Goal: Task Accomplishment & Management: Manage account settings

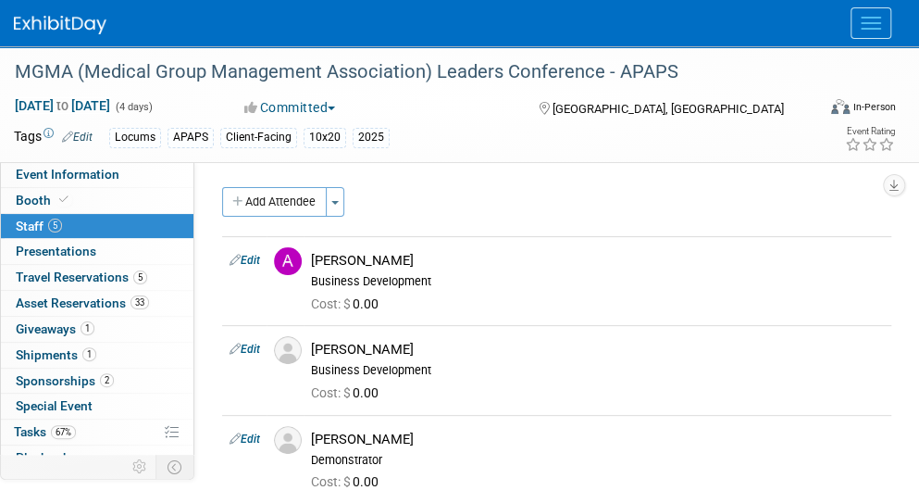
click at [0, 0] on icon at bounding box center [0, 0] width 0 height 0
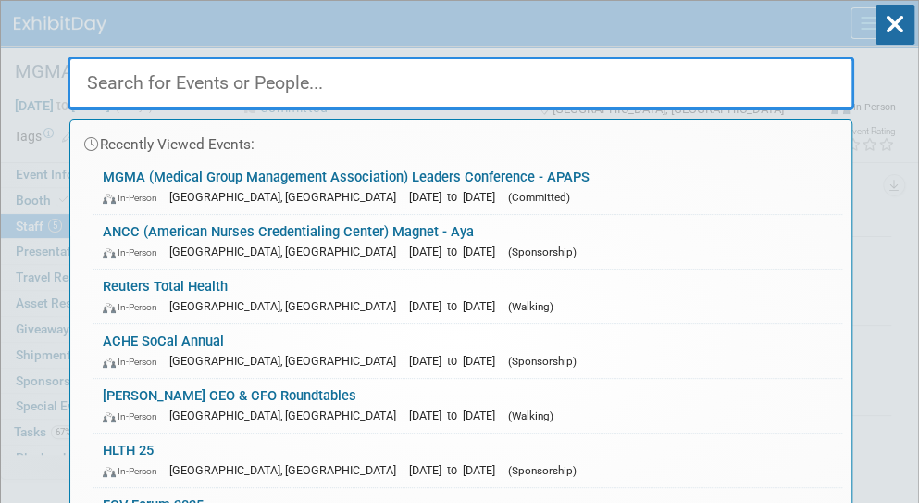
click at [511, 87] on input "text" at bounding box center [461, 83] width 787 height 54
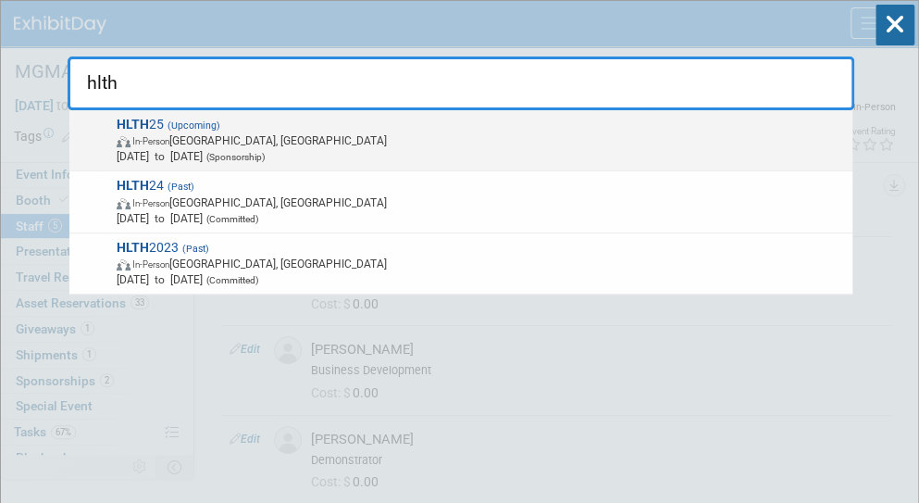
type input "hlth"
click at [200, 142] on span "In-Person [GEOGRAPHIC_DATA], [GEOGRAPHIC_DATA]" at bounding box center [481, 140] width 729 height 16
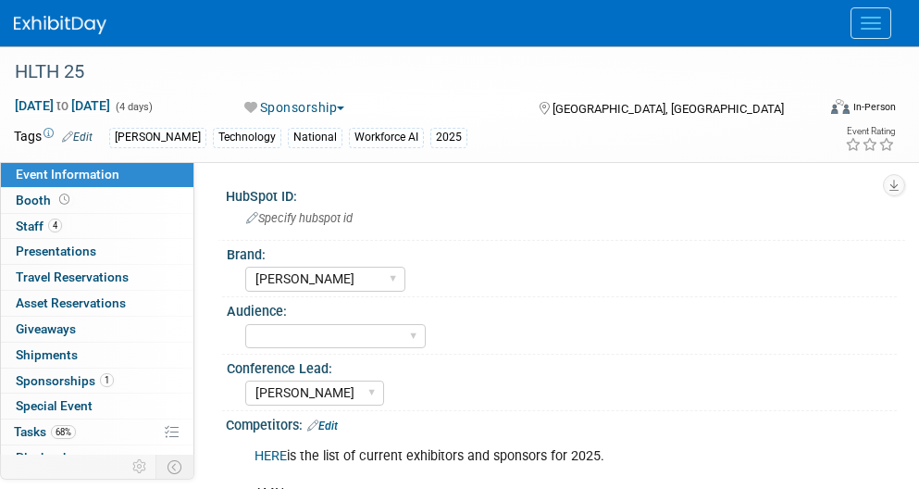
select select "[PERSON_NAME]"
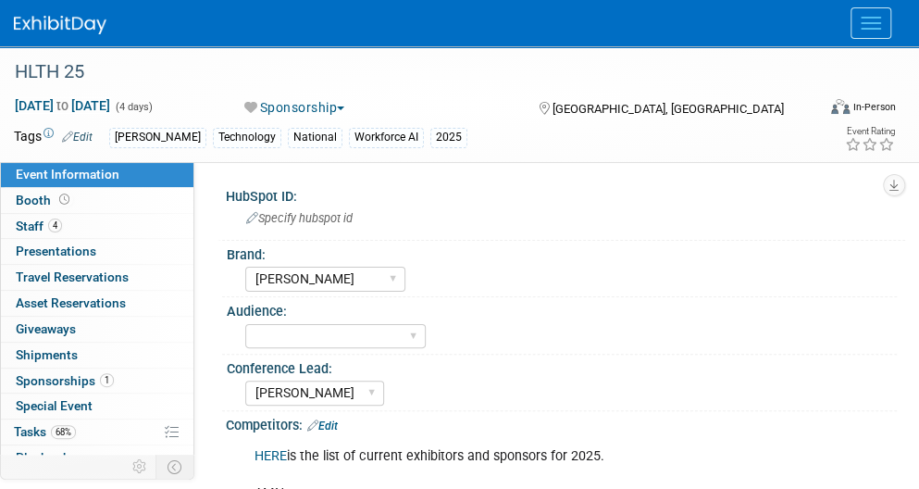
click at [0, 0] on link "Search" at bounding box center [0, 0] width 0 height 0
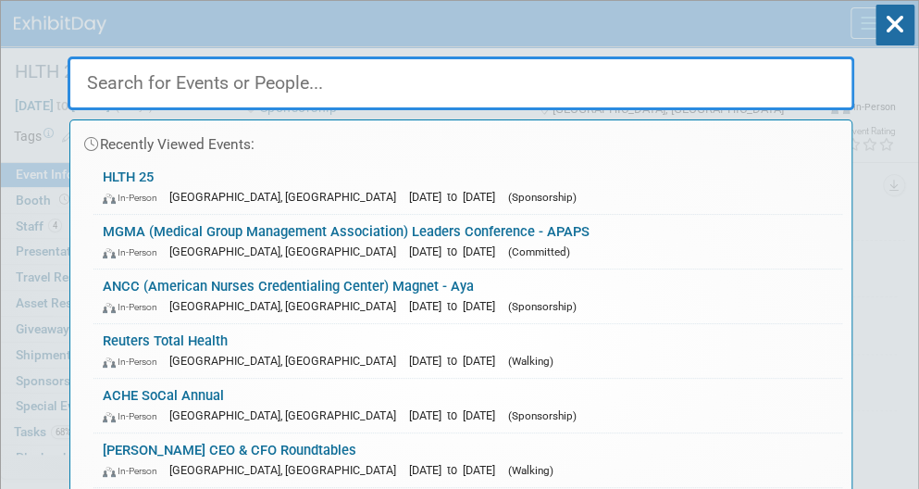
click at [443, 84] on input "text" at bounding box center [461, 83] width 787 height 54
click at [270, 232] on link "MGMA (Medical Group Management Association) Leaders Conference - APAPS In-Perso…" at bounding box center [467, 242] width 749 height 54
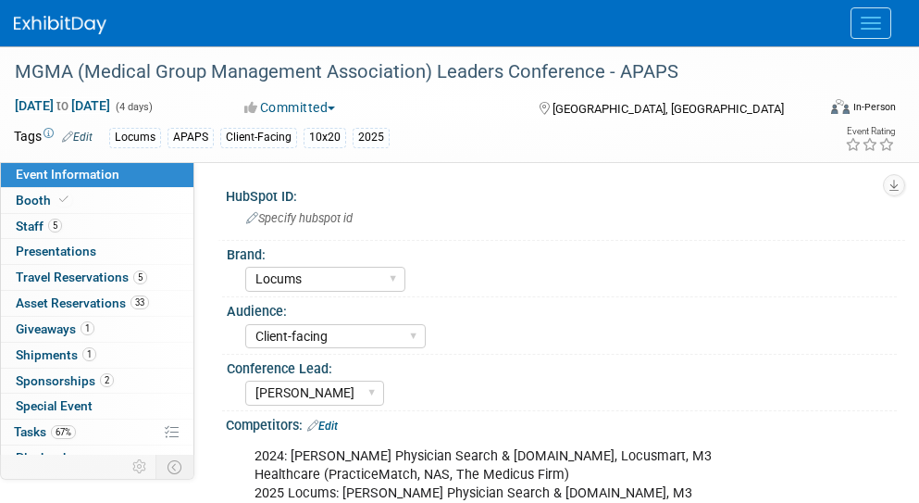
select select "Locums"
select select "Client-facing"
select select "[PERSON_NAME]"
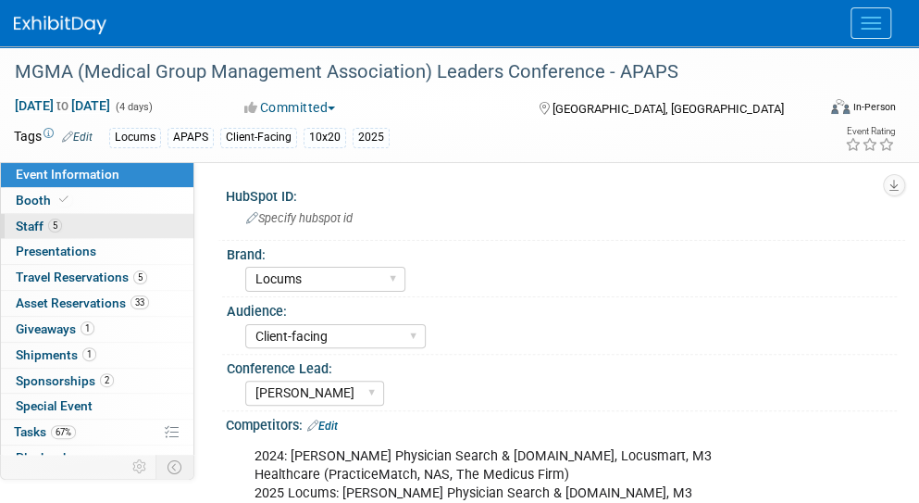
click at [32, 229] on span "Staff 5" at bounding box center [39, 225] width 46 height 15
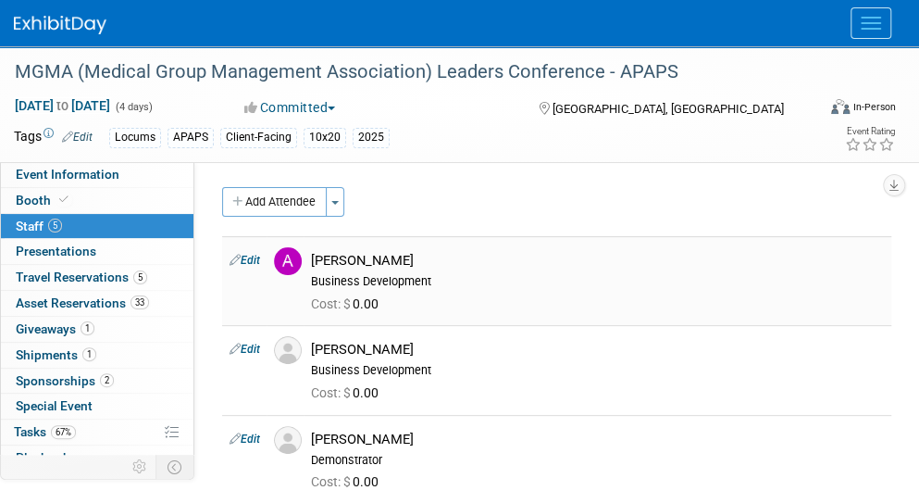
click at [253, 264] on link "Edit" at bounding box center [245, 260] width 31 height 13
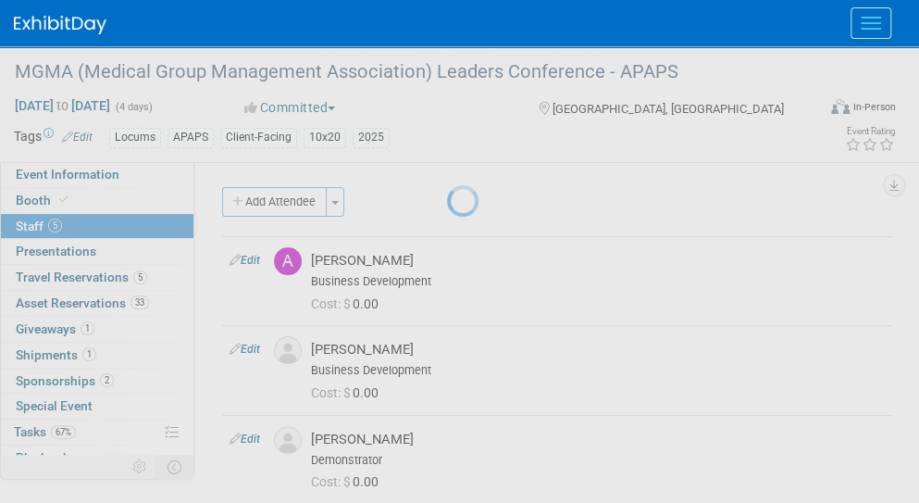
select select "48744ac1-7990-4b11-af40-b84ab8c106d4"
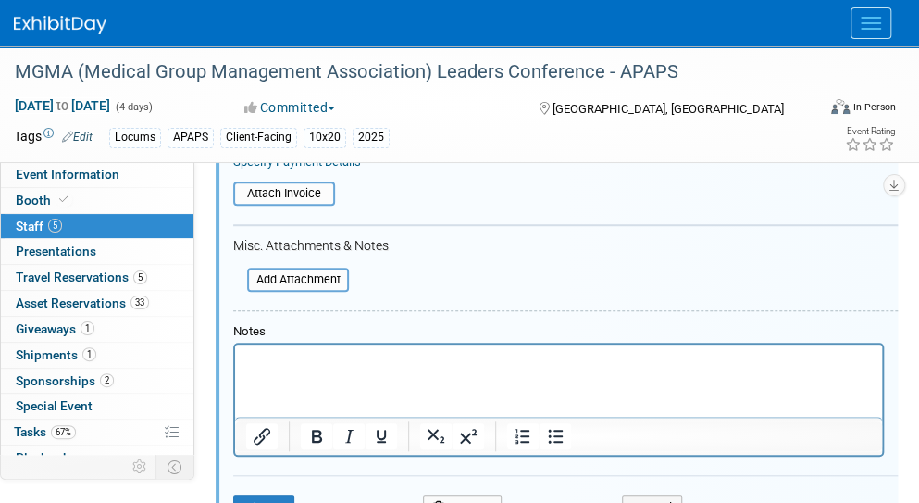
scroll to position [452, 0]
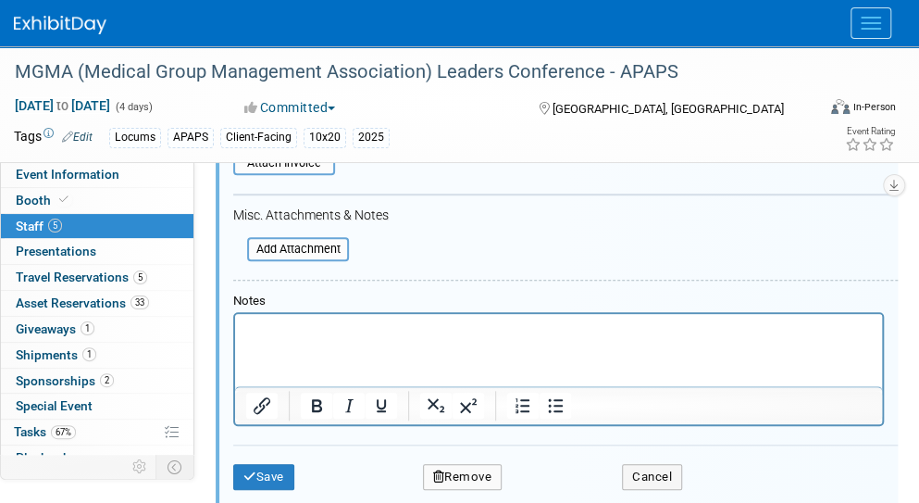
click at [310, 332] on p "Rich Text Area. Press ALT-0 for help." at bounding box center [559, 330] width 626 height 19
drag, startPoint x: 420, startPoint y: 330, endPoint x: 211, endPoint y: 333, distance: 209.2
click at [235, 333] on html "Driving - no travel, only hotel" at bounding box center [558, 327] width 647 height 26
copy p "Driving - no travel, only hotel"
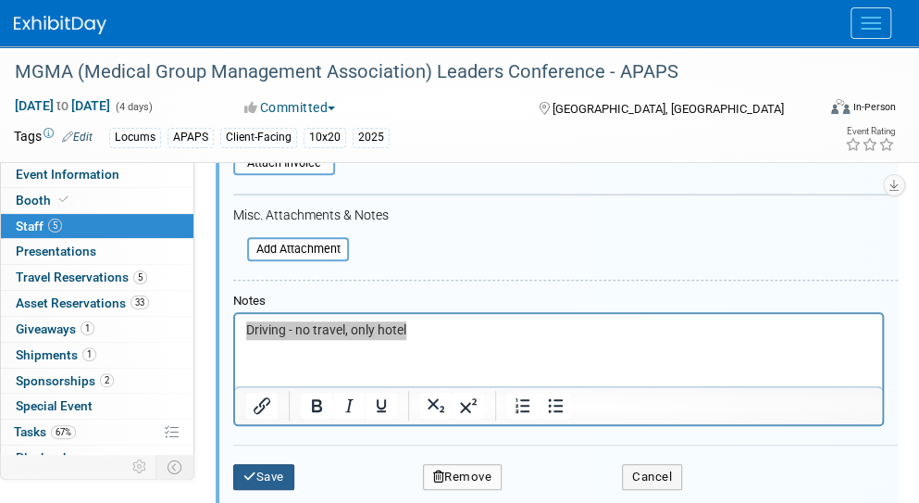
click at [264, 474] on button "Save" at bounding box center [263, 477] width 61 height 26
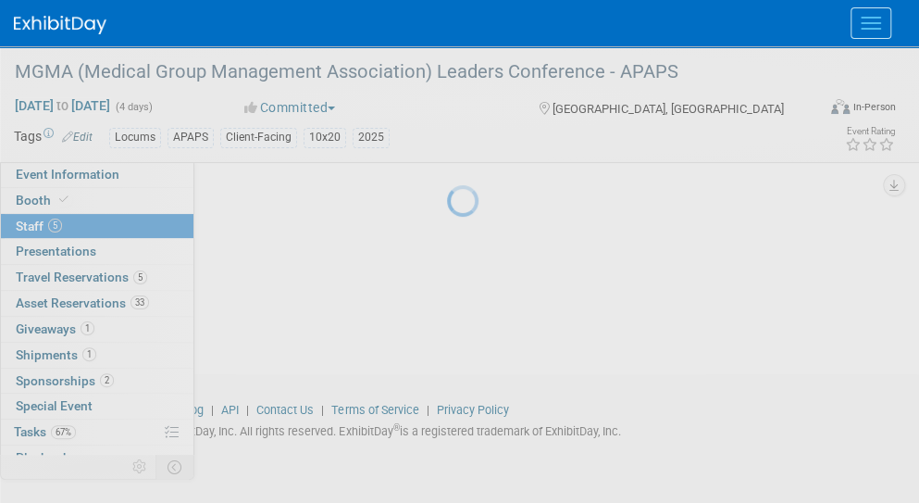
scroll to position [425, 0]
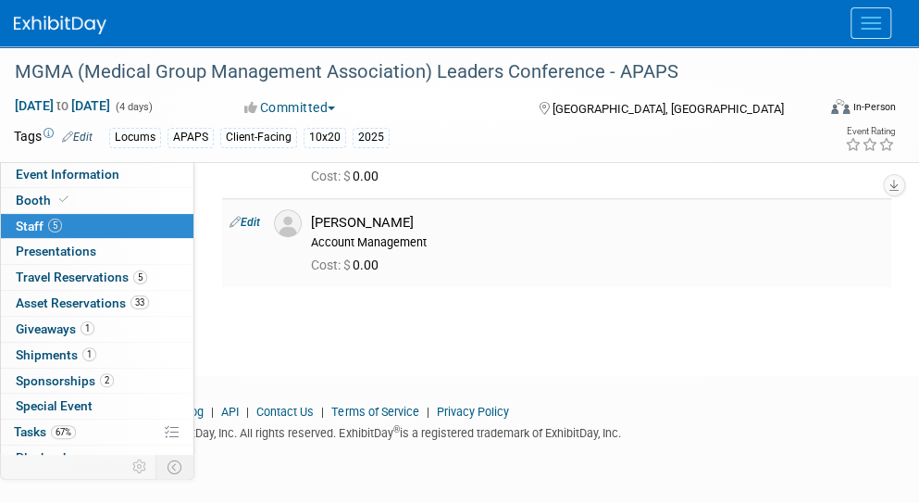
click at [247, 220] on link "Edit" at bounding box center [245, 222] width 31 height 13
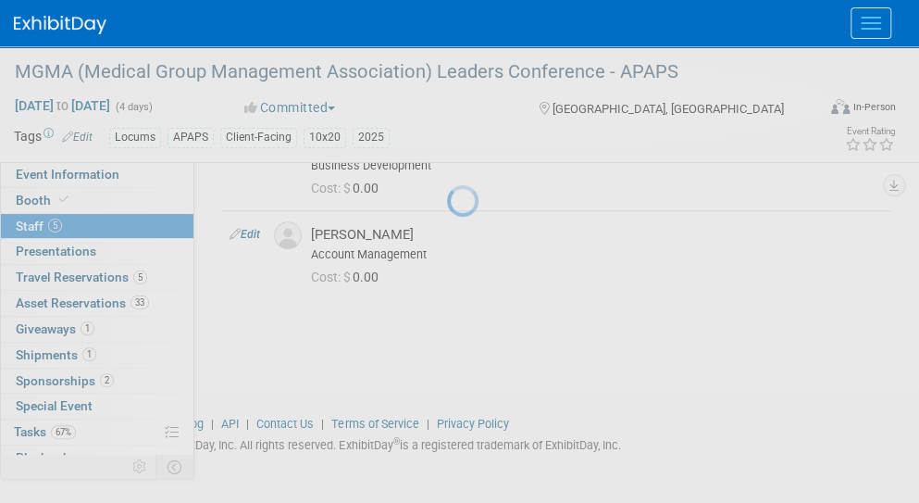
select select "e733c9a7-c148-492e-a80d-758f6b7c4312"
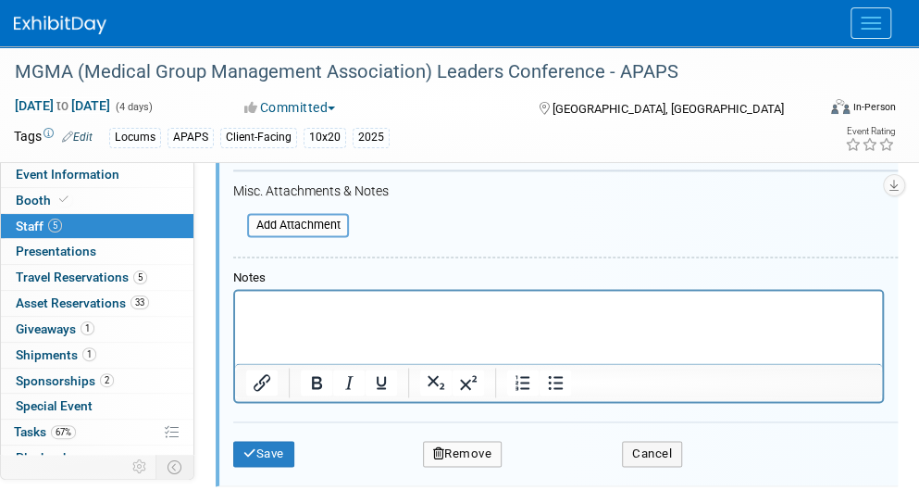
scroll to position [870, 0]
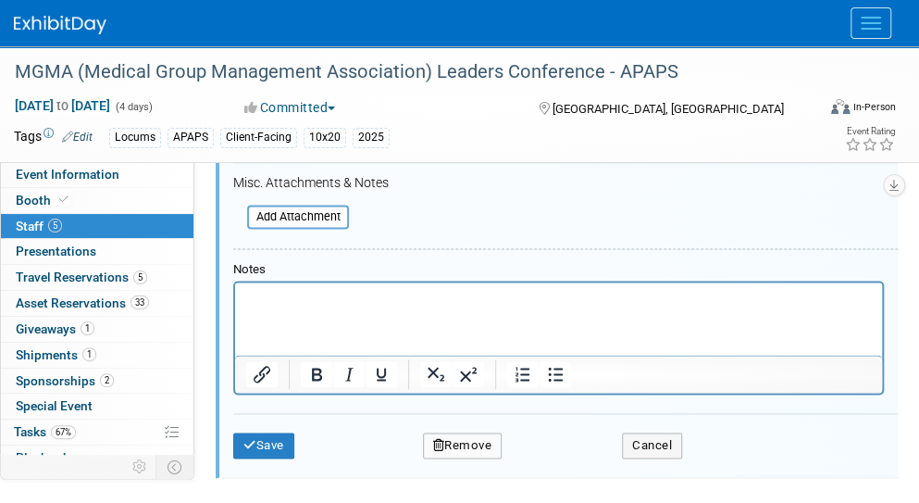
click at [324, 307] on html at bounding box center [558, 294] width 647 height 26
click at [253, 443] on icon "submit" at bounding box center [249, 445] width 13 height 12
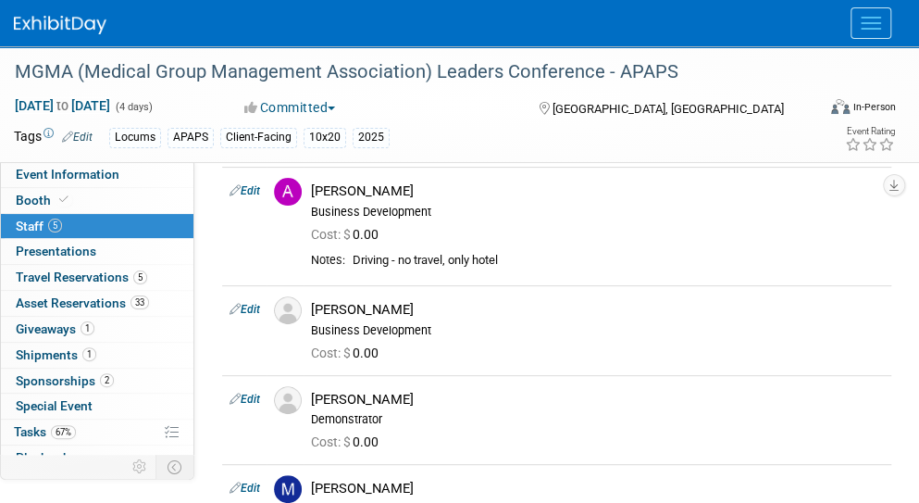
scroll to position [63, 0]
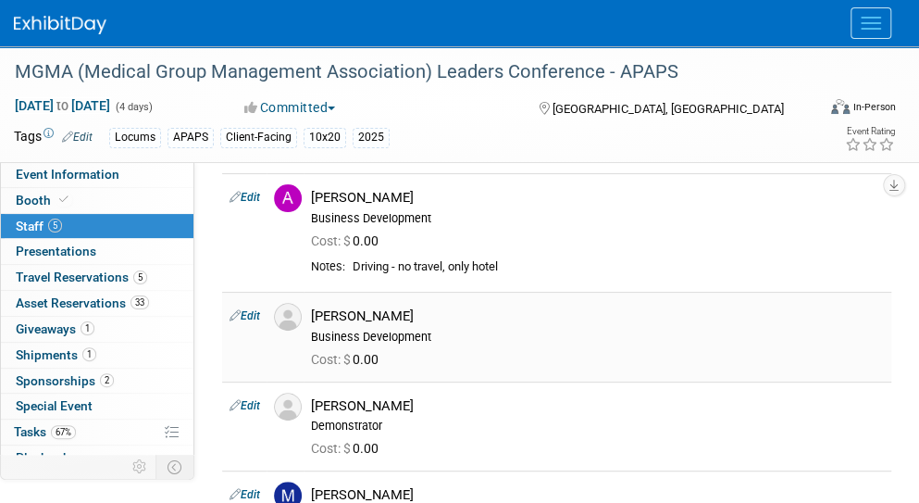
click at [252, 309] on link "Edit" at bounding box center [245, 315] width 31 height 13
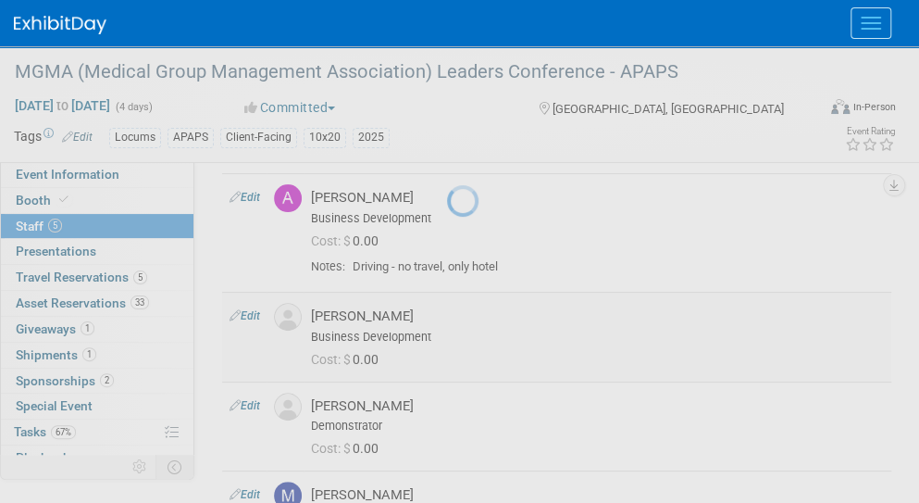
select select "12cd9331-2c55-47d0-b68d-851f326b8677"
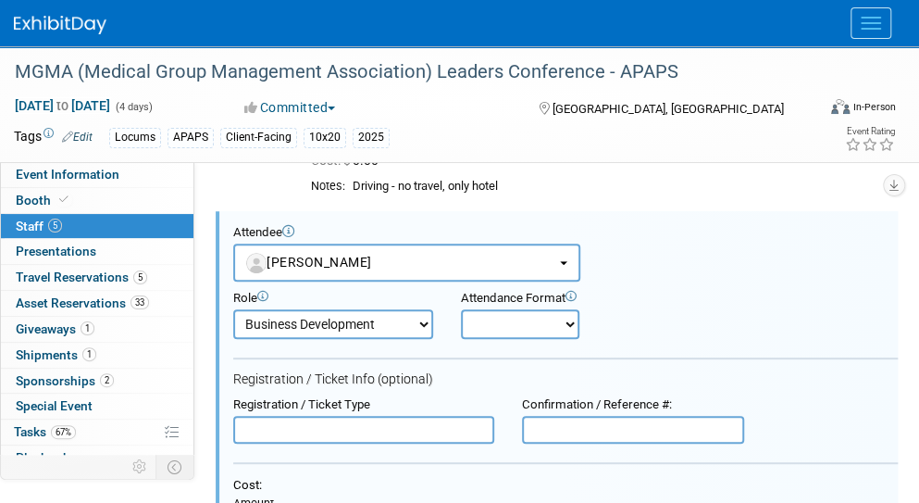
scroll to position [583, 0]
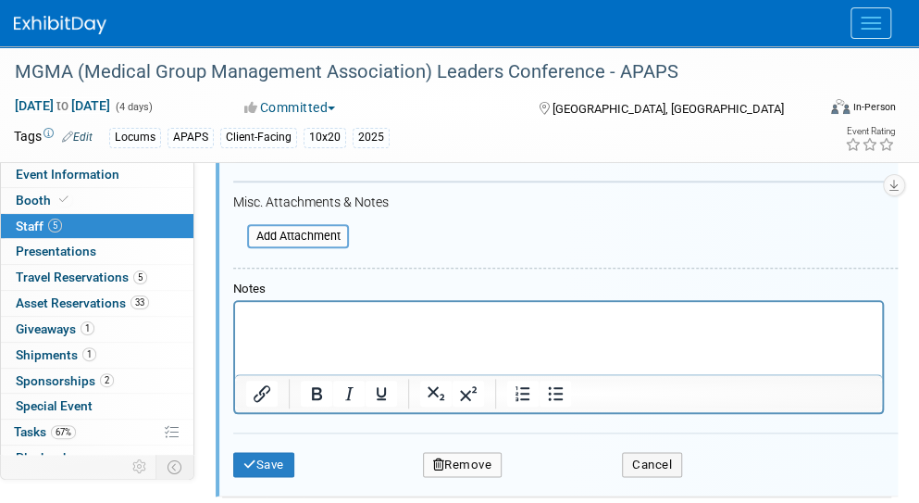
click at [489, 325] on p "Rich Text Area. Press ALT-0 for help." at bounding box center [559, 317] width 626 height 19
click at [268, 459] on button "Save" at bounding box center [263, 465] width 61 height 26
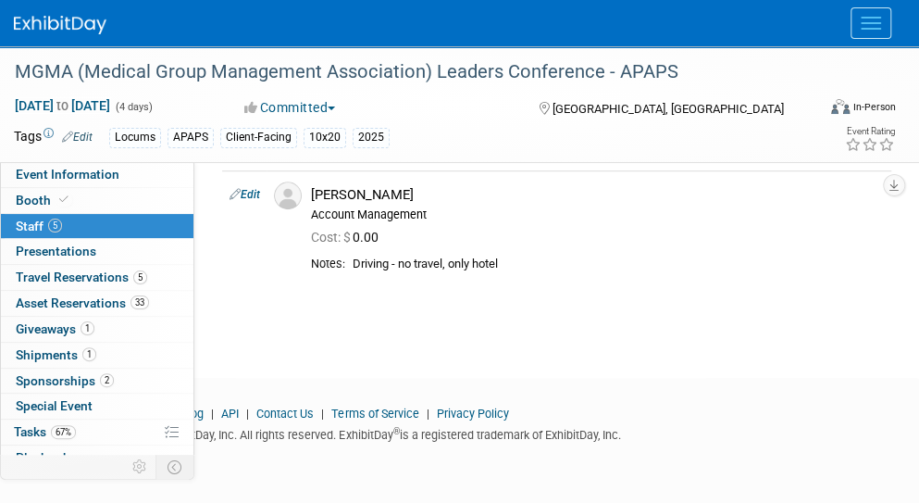
scroll to position [484, 0]
click at [0, 0] on icon at bounding box center [0, 0] width 0 height 0
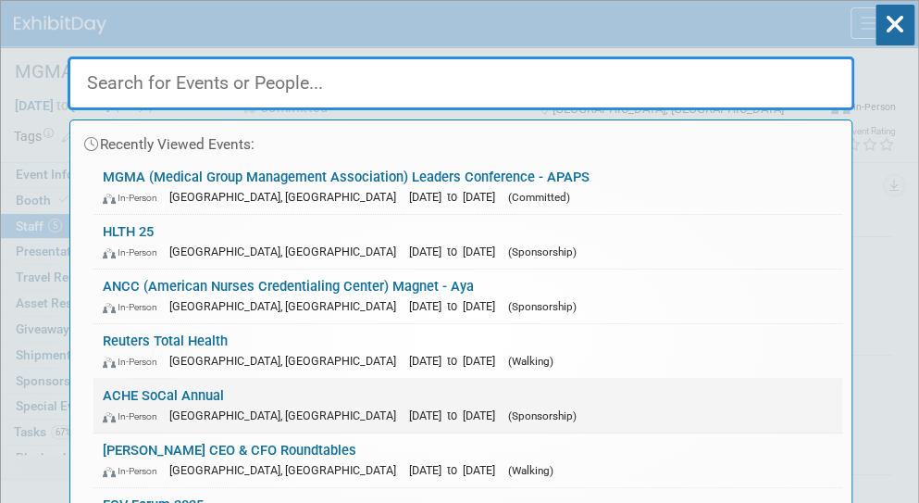
click at [111, 402] on link "ACHE SoCal Annual In-Person Irvine, CA Nov 13, 2025 to Nov 14, 2025 (Sponsorshi…" at bounding box center [467, 406] width 749 height 54
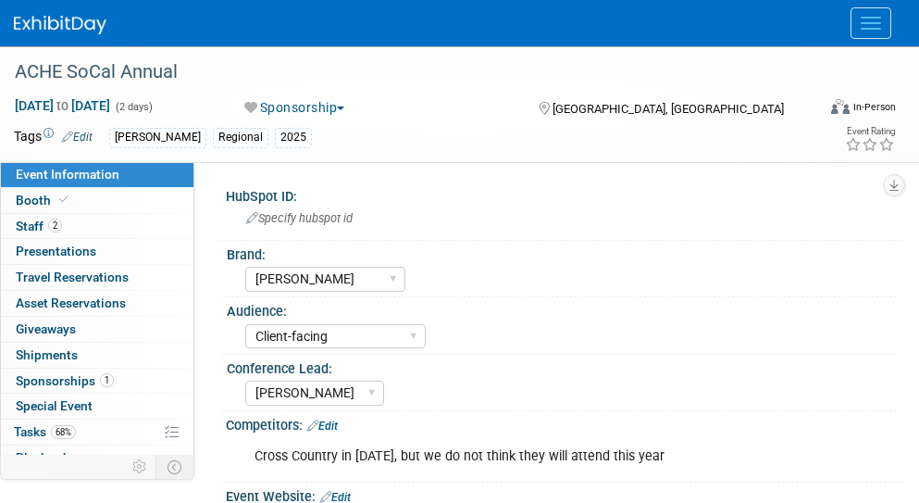
select select "[PERSON_NAME]"
select select "Client-facing"
select select "[PERSON_NAME]"
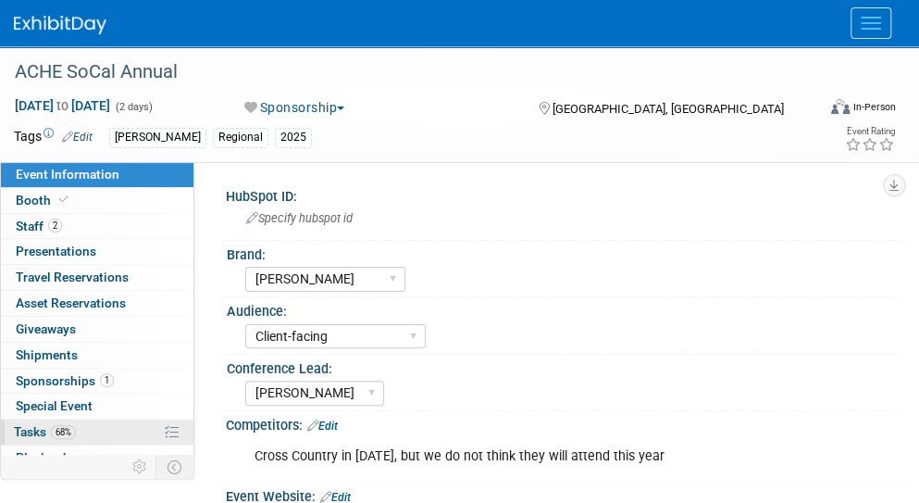
click at [96, 429] on link "68% Tasks 68%" at bounding box center [97, 431] width 193 height 25
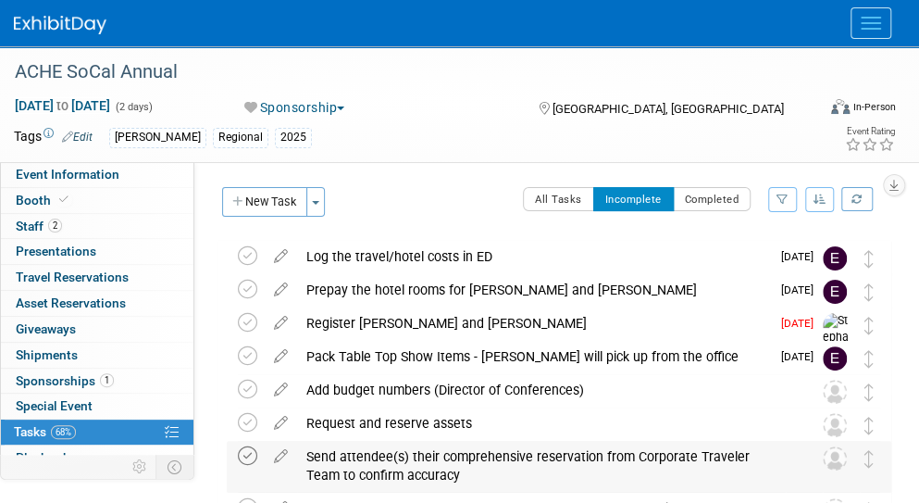
click at [248, 454] on icon at bounding box center [247, 455] width 19 height 19
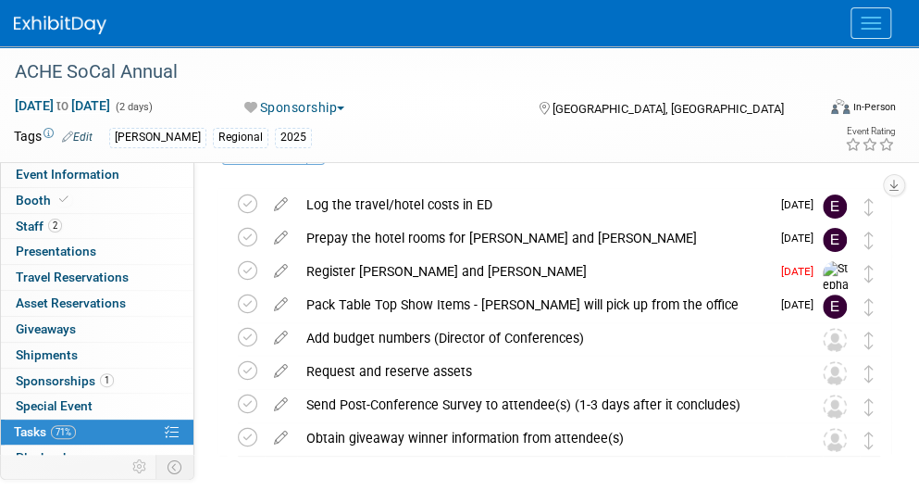
scroll to position [57, 0]
